Goal: Book appointment/travel/reservation

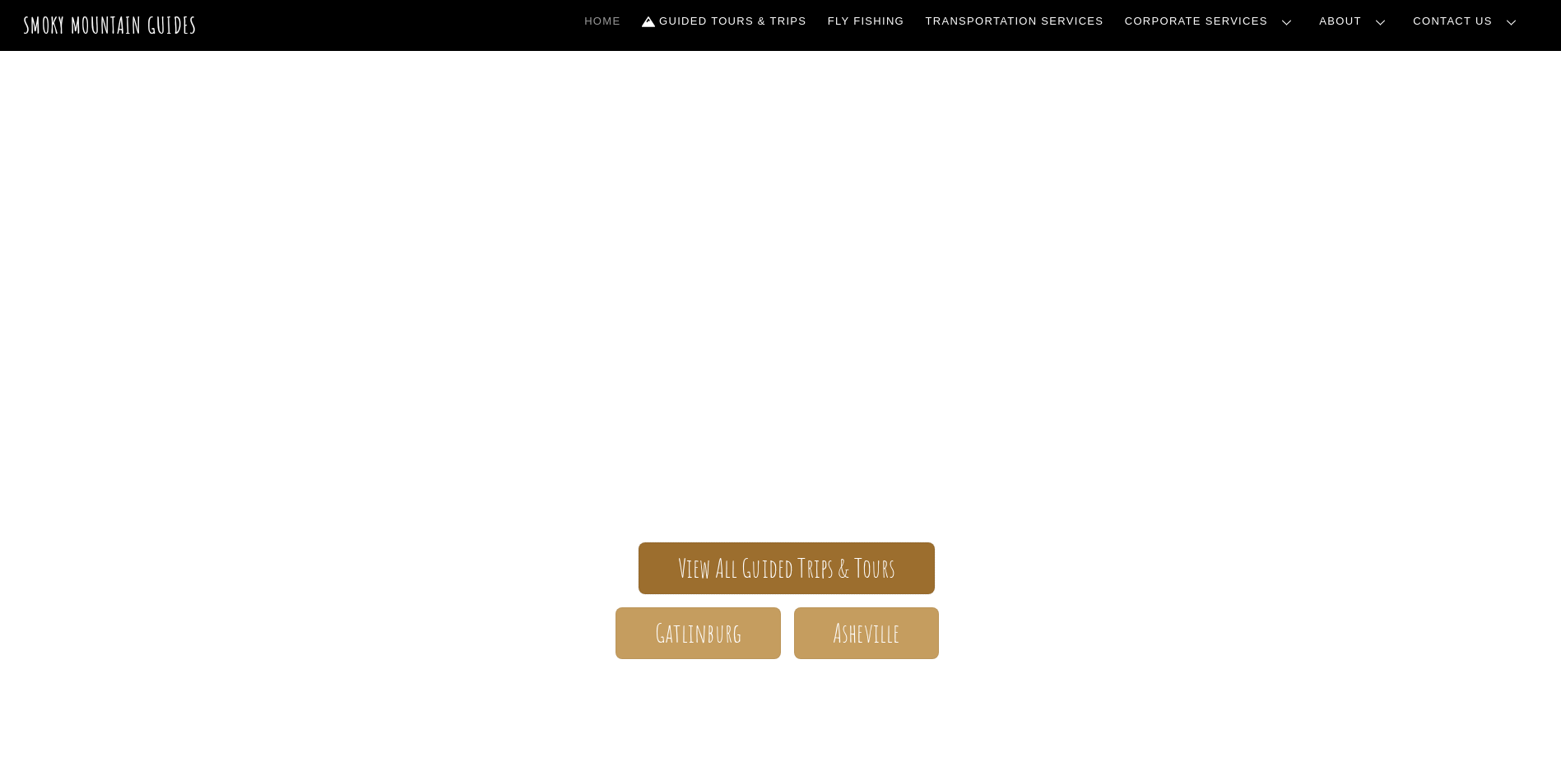
click at [750, 573] on span "View All Guided Trips & Tours" at bounding box center [787, 569] width 218 height 17
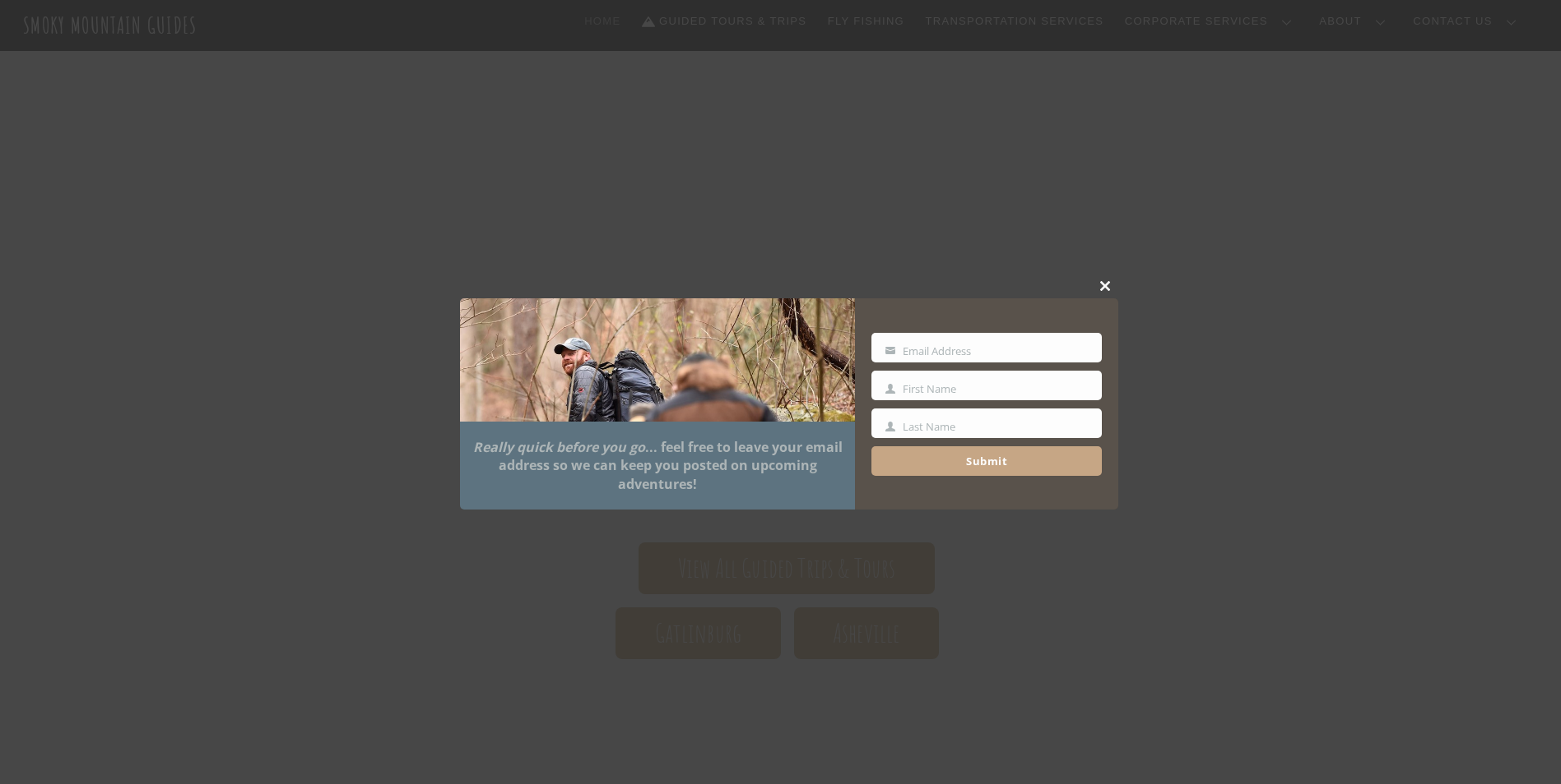
click at [1107, 289] on span at bounding box center [1106, 285] width 24 height 10
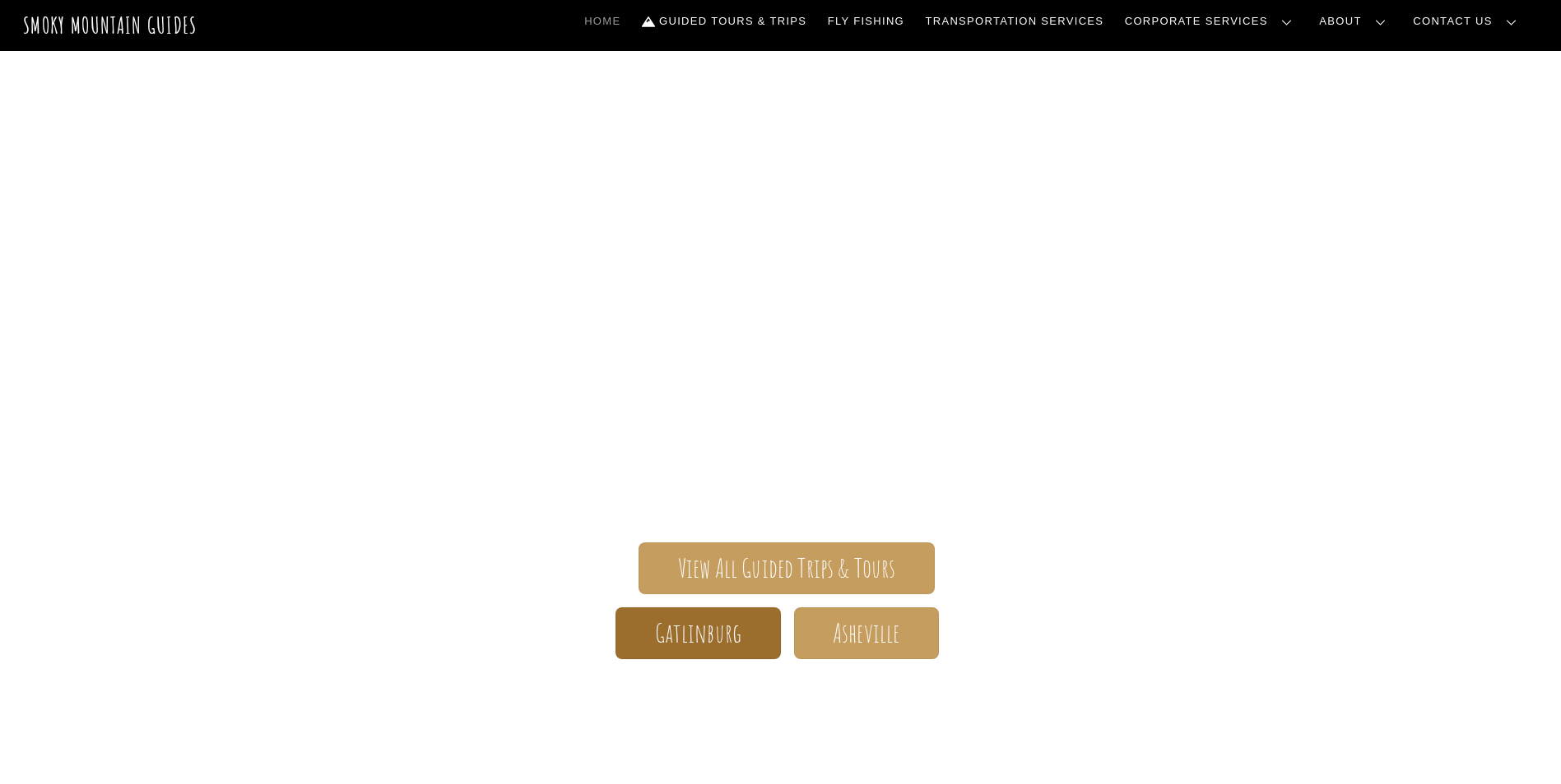
click at [704, 638] on span "Gatlinburg" at bounding box center [698, 633] width 87 height 17
click at [695, 625] on span "Gatlinburg" at bounding box center [698, 633] width 87 height 17
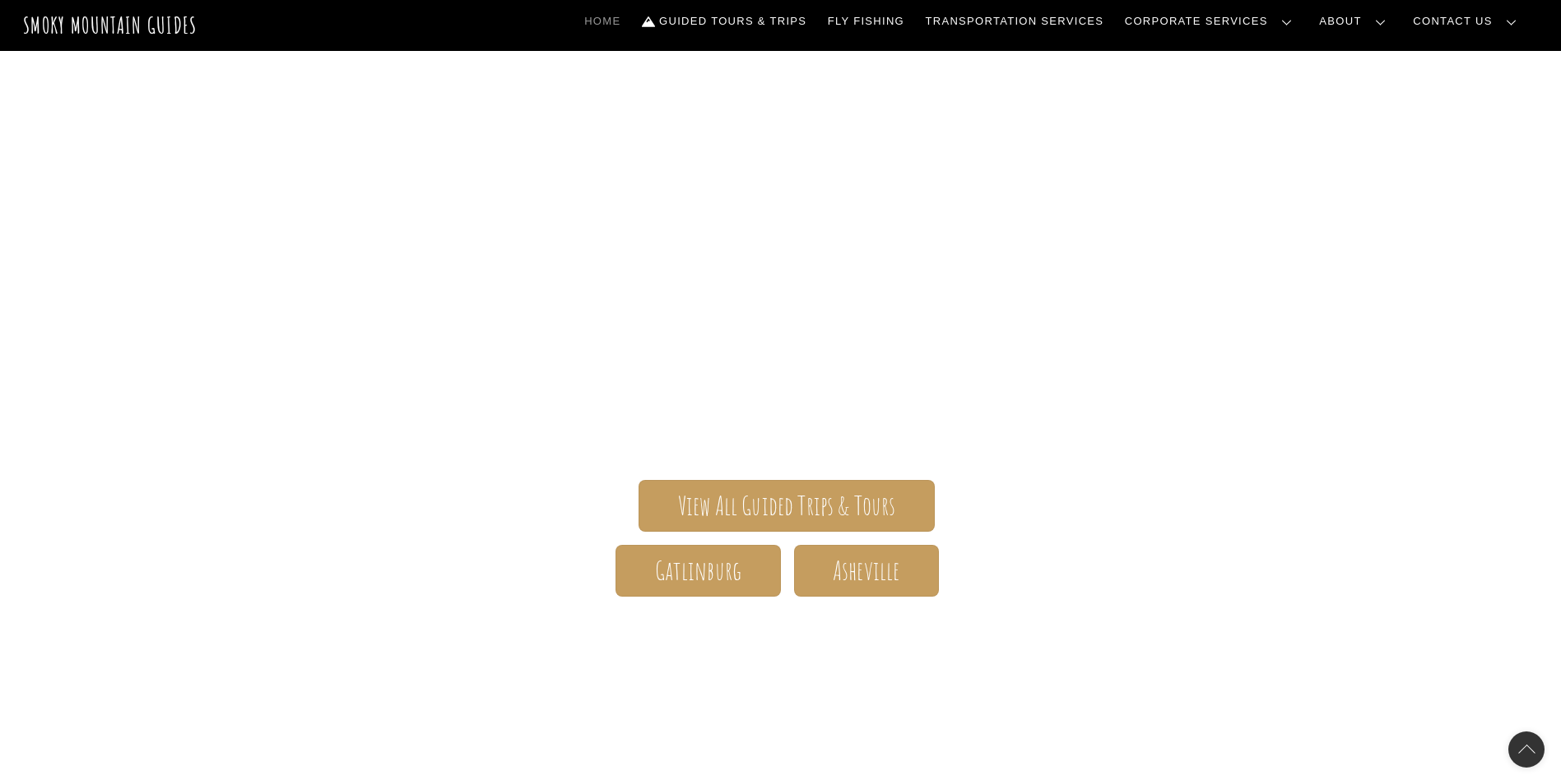
scroll to position [246, 0]
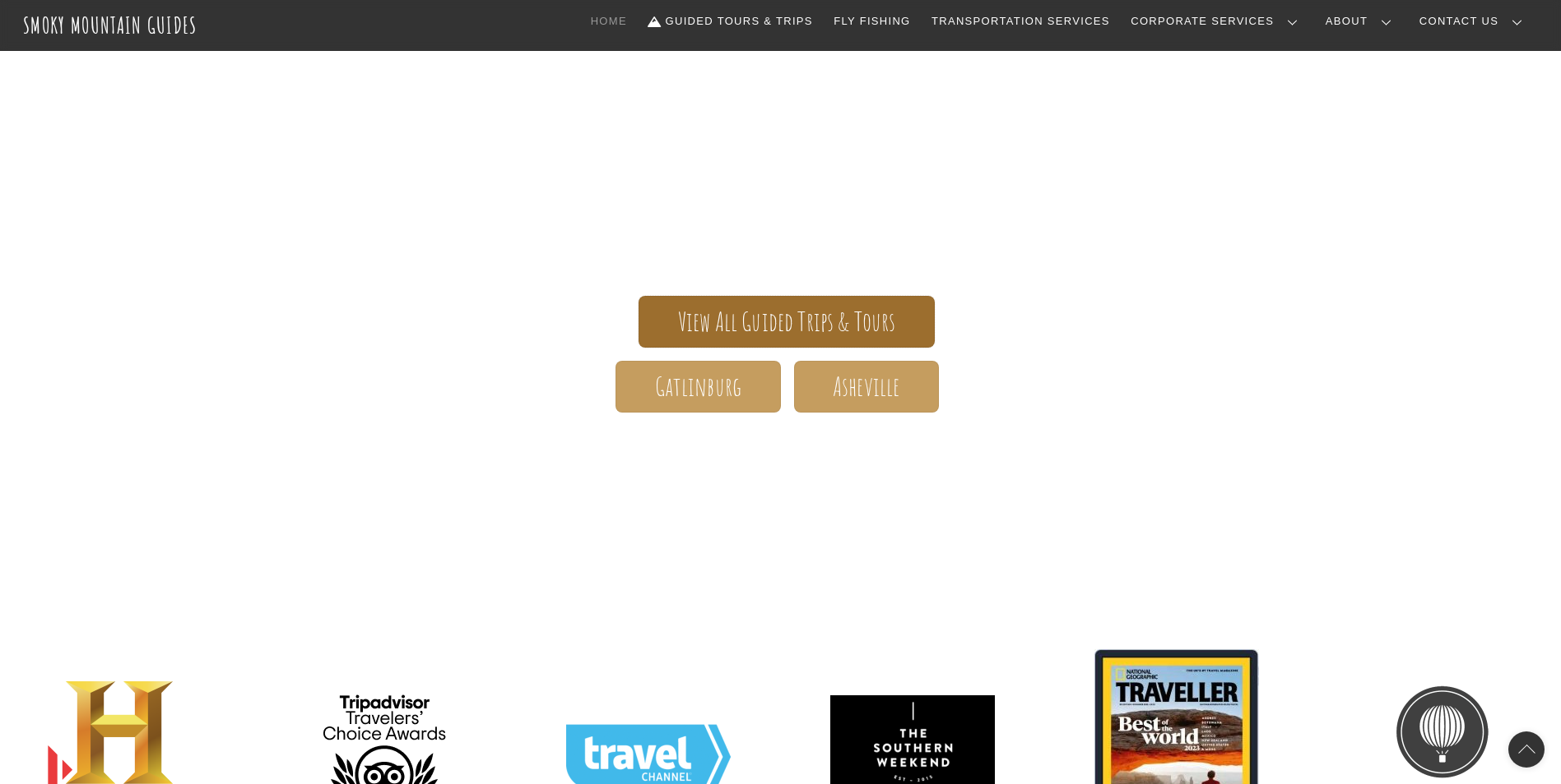
click at [844, 315] on span "View All Guided Trips & Tours" at bounding box center [787, 322] width 218 height 17
